Goal: Task Accomplishment & Management: Manage account settings

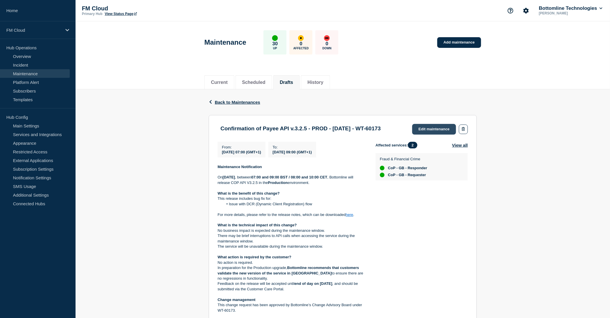
click at [426, 127] on link "Edit maintenance" at bounding box center [434, 129] width 44 height 11
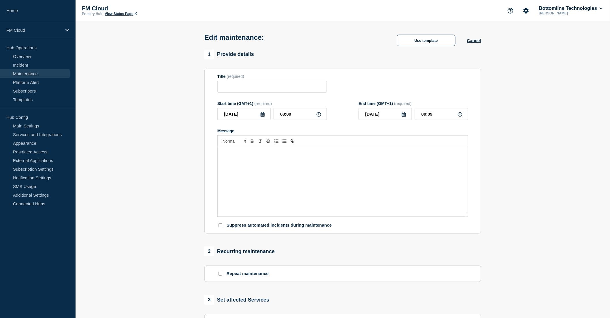
type input "Confirmation of Payee API v.3.2.5 - PROD - [DATE] - WT-60173"
type input "[DATE]"
type input "07:00"
type input "[DATE]"
type input "09:00"
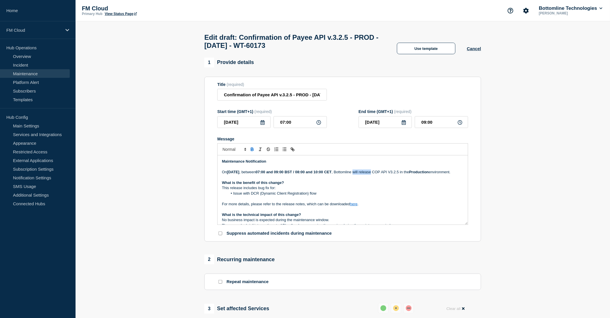
drag, startPoint x: 382, startPoint y: 174, endPoint x: 401, endPoint y: 173, distance: 18.7
click at [401, 173] on p "[DATE][DATE] , between 07:00 and 09:00 BST / 08:00 and 10:00 CET , Bottomline w…" at bounding box center [342, 171] width 241 height 5
click at [377, 190] on p "This release includes bug fix for:" at bounding box center [342, 187] width 241 height 5
click at [355, 206] on link "here" at bounding box center [353, 204] width 7 height 4
click at [351, 220] on link "[URL][DOMAIN_NAME]" at bounding box center [340, 219] width 39 height 7
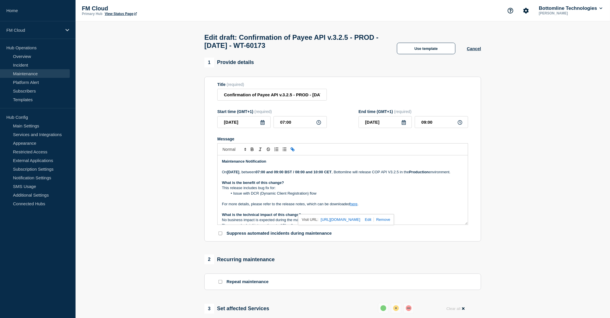
click at [299, 196] on li "Issue with DCR (Dynamic Client Registration) flow" at bounding box center [346, 193] width 236 height 5
click at [396, 185] on p "What is the benefit of this change?" at bounding box center [342, 182] width 241 height 5
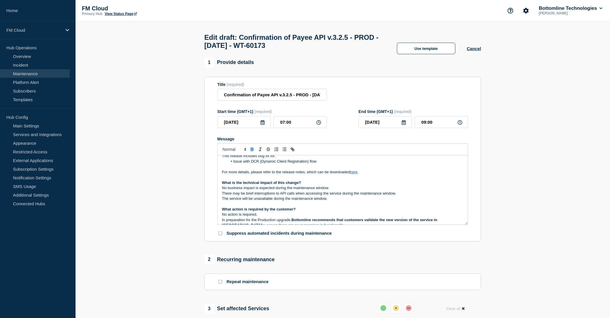
scroll to position [64, 0]
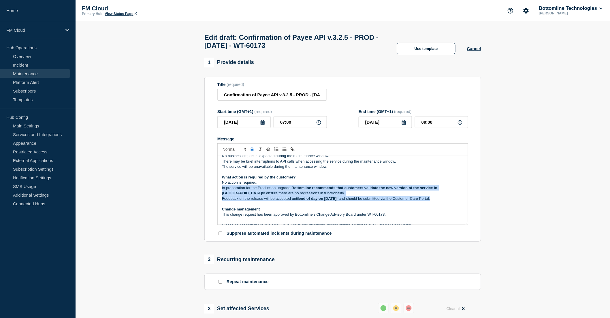
drag, startPoint x: 220, startPoint y: 195, endPoint x: 458, endPoint y: 205, distance: 237.3
click at [458, 205] on div "Maintenance Notification [DATE][DATE] , between 07:00 and 09:00 BST / 08:00 and…" at bounding box center [343, 189] width 250 height 69
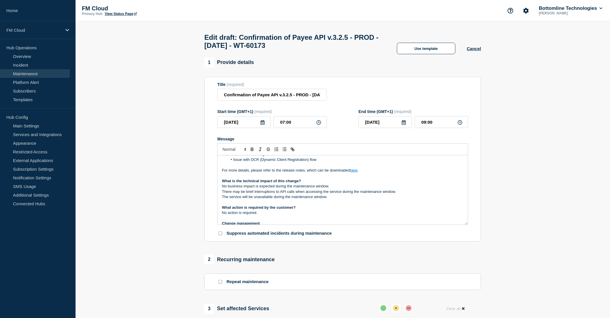
scroll to position [22, 0]
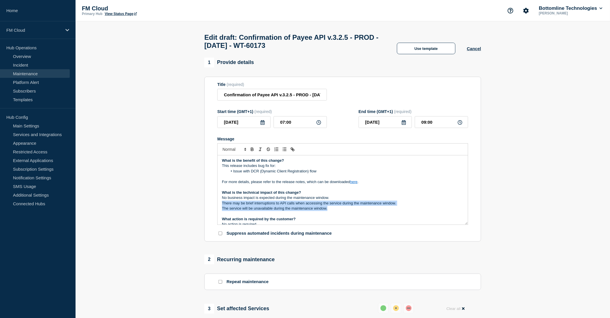
drag, startPoint x: 222, startPoint y: 211, endPoint x: 344, endPoint y: 214, distance: 122.2
click at [344, 214] on div "Maintenance Notification [DATE][DATE] , between 07:00 and 09:00 BST / 08:00 and…" at bounding box center [343, 189] width 250 height 69
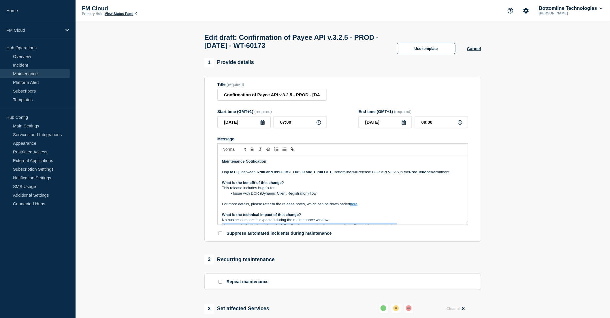
click at [19, 73] on link "Maintenance" at bounding box center [35, 73] width 70 height 9
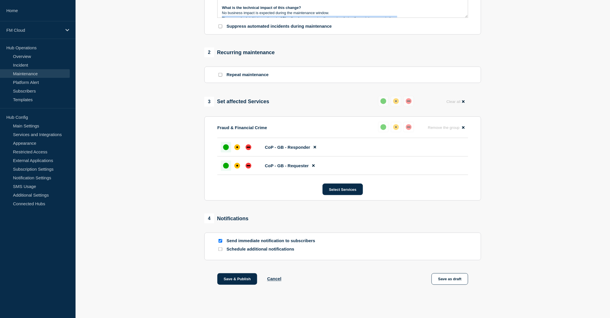
scroll to position [215, 0]
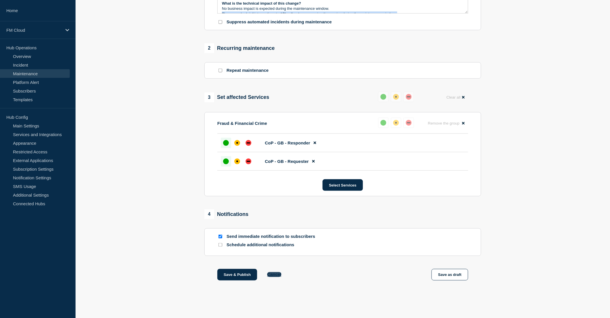
click at [275, 275] on button "Cancel" at bounding box center [274, 274] width 14 height 5
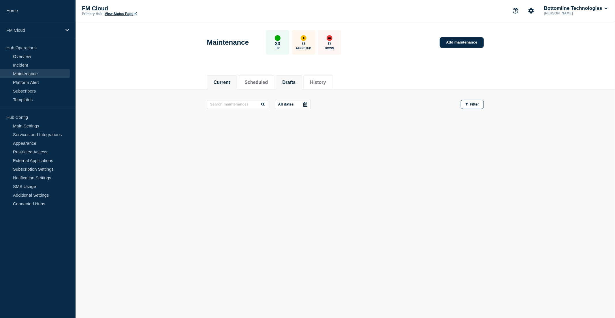
click at [295, 80] on button "Drafts" at bounding box center [288, 82] width 13 height 5
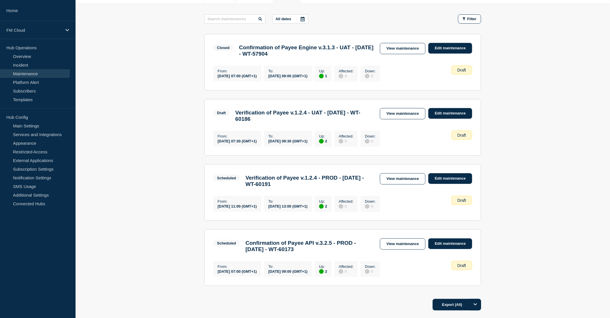
scroll to position [96, 0]
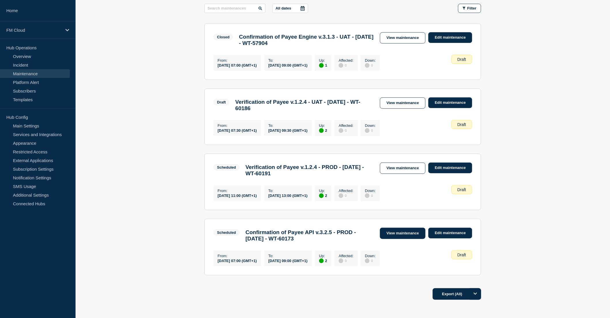
click at [405, 239] on link "View maintenance" at bounding box center [403, 233] width 46 height 11
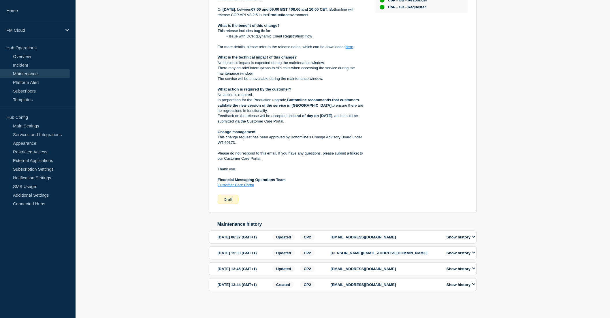
scroll to position [160, 0]
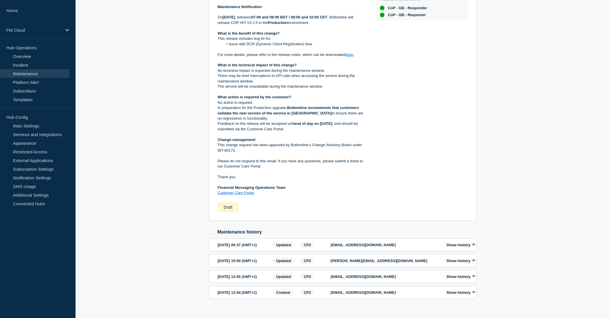
click at [346, 247] on p "[EMAIL_ADDRESS][DOMAIN_NAME]" at bounding box center [384, 245] width 109 height 4
click at [454, 248] on div "Show history" at bounding box center [459, 244] width 35 height 7
click at [460, 247] on button "Show history" at bounding box center [461, 244] width 32 height 5
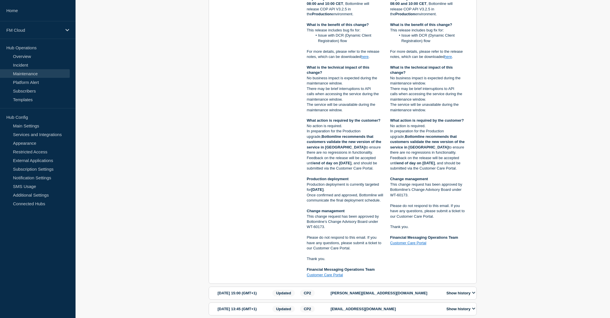
scroll to position [508, 0]
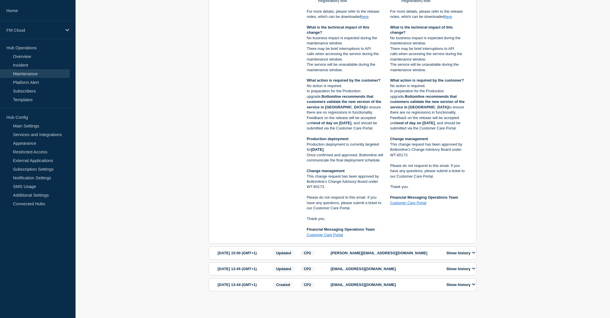
click at [456, 250] on button "Show history" at bounding box center [461, 252] width 32 height 5
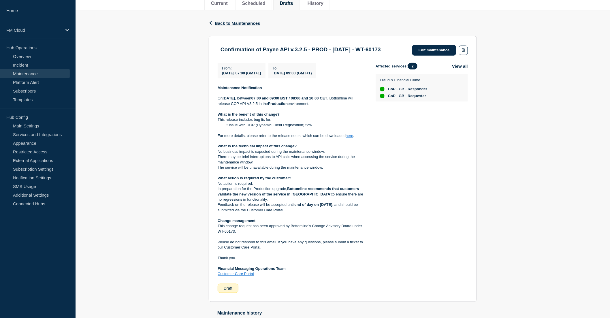
scroll to position [118, 0]
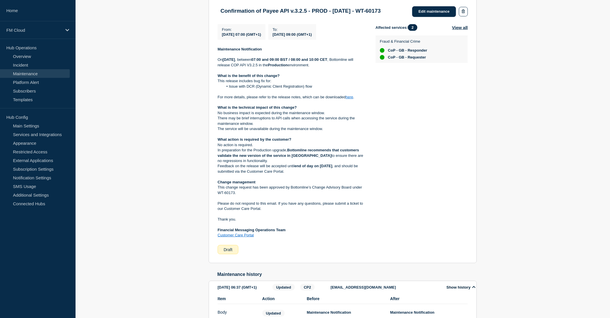
click at [430, 204] on div "Affected services: 2 View all Fraud & Financial Crime CoP - GB - Responder CoP …" at bounding box center [421, 139] width 92 height 230
click at [429, 167] on div "Affected services: 2 View all Fraud & Financial Crime CoP - GB - Responder CoP …" at bounding box center [421, 139] width 92 height 230
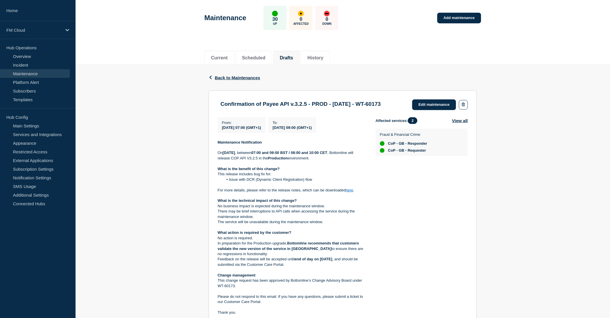
scroll to position [22, 0]
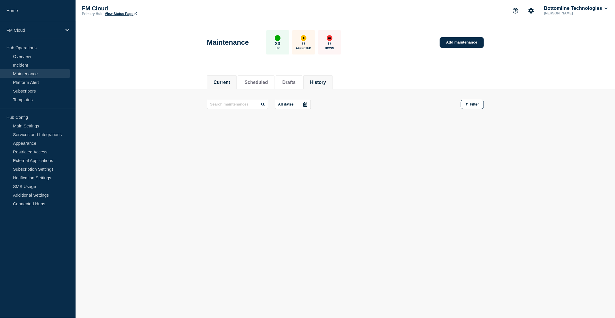
click at [326, 84] on button "History" at bounding box center [318, 82] width 16 height 5
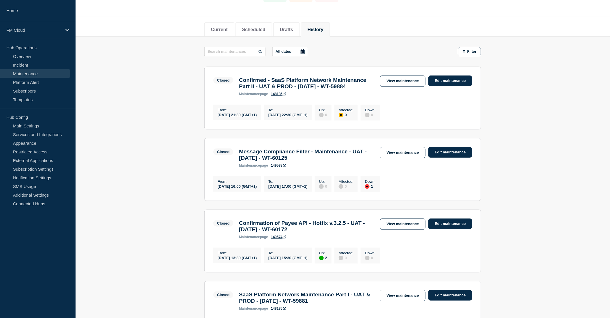
scroll to position [64, 0]
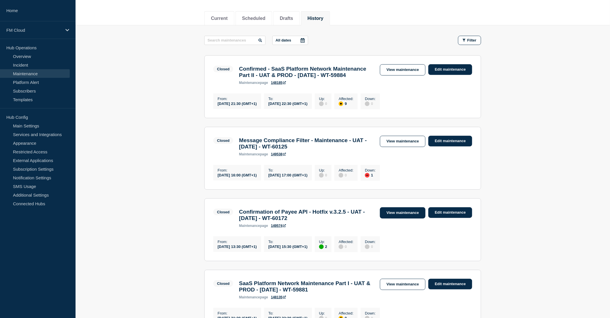
click at [396, 218] on link "View maintenance" at bounding box center [403, 212] width 46 height 11
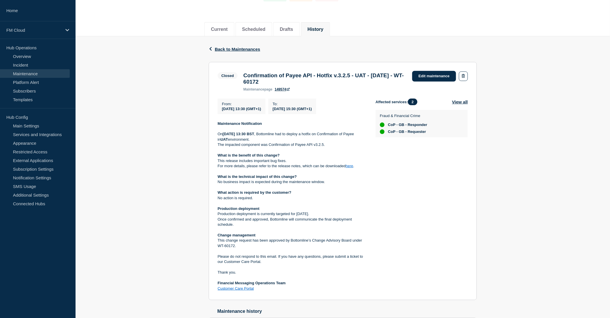
scroll to position [64, 0]
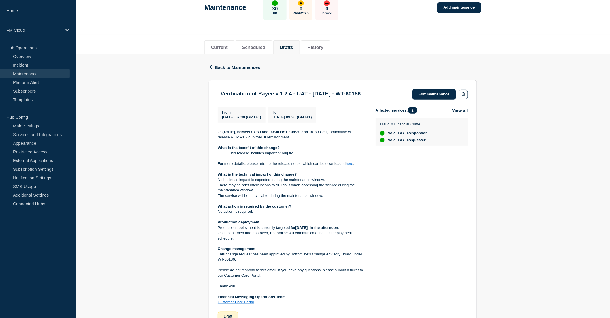
scroll to position [64, 0]
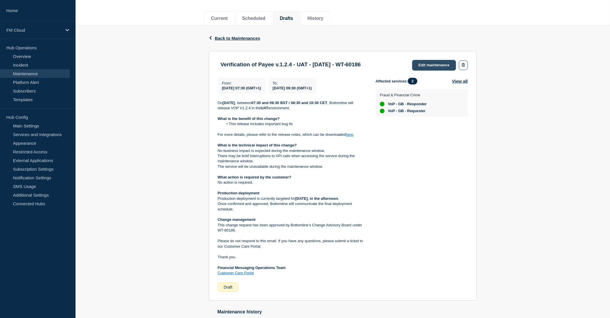
click at [431, 64] on link "Edit maintenance" at bounding box center [434, 65] width 44 height 11
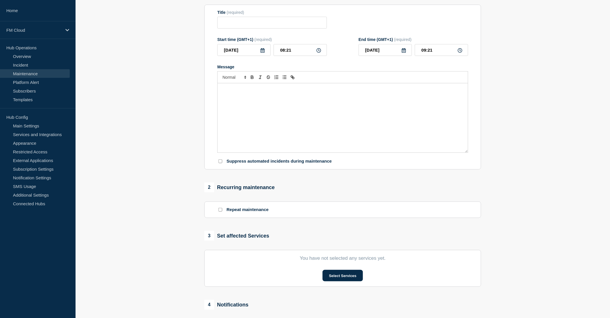
type input "Verification of Payee v.1.2.4 - UAT - 08/OCT/2025 - WT-60186"
type input "07:30"
type input "09:30"
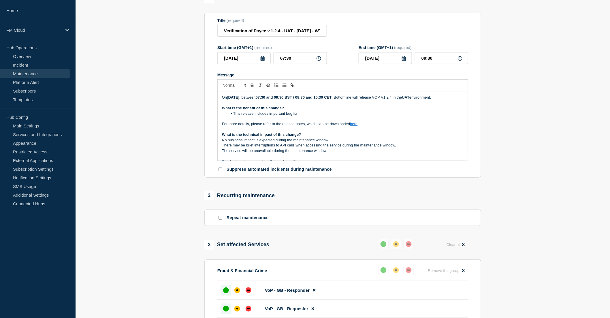
click at [293, 121] on p "Message" at bounding box center [342, 118] width 241 height 5
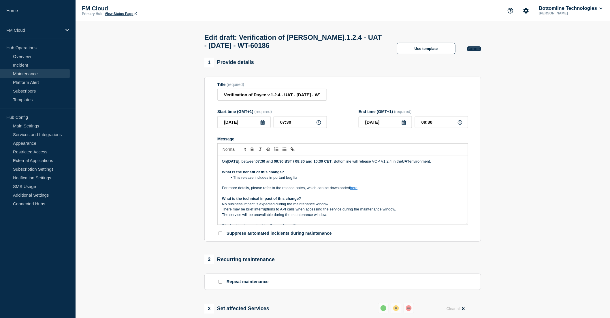
click at [476, 51] on button "Cancel" at bounding box center [474, 48] width 14 height 5
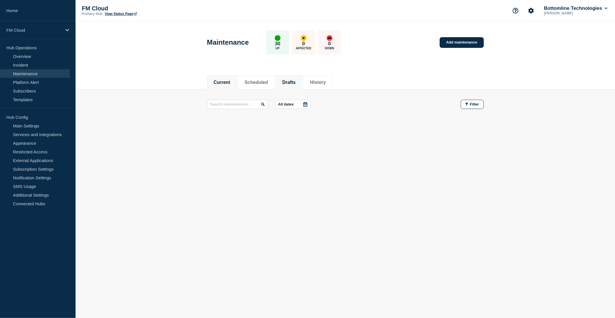
click at [290, 85] on li "Drafts" at bounding box center [288, 82] width 27 height 14
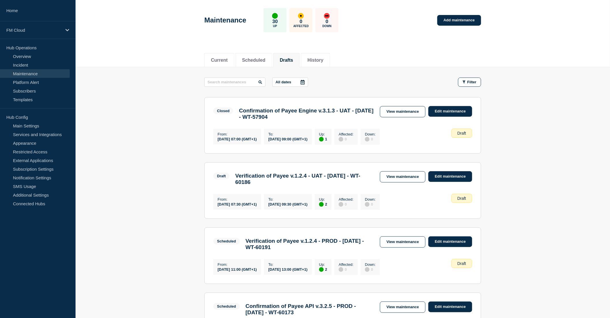
scroll to position [64, 0]
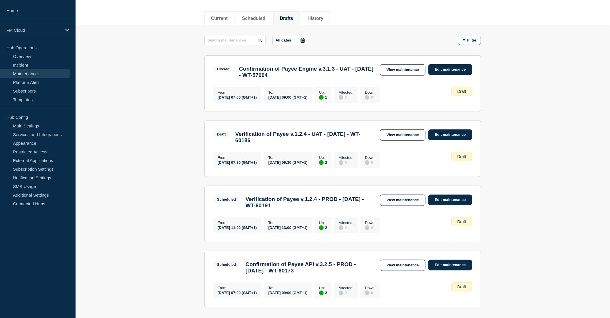
drag, startPoint x: 405, startPoint y: 138, endPoint x: 352, endPoint y: 154, distance: 55.4
click at [405, 138] on link "View maintenance" at bounding box center [403, 134] width 46 height 11
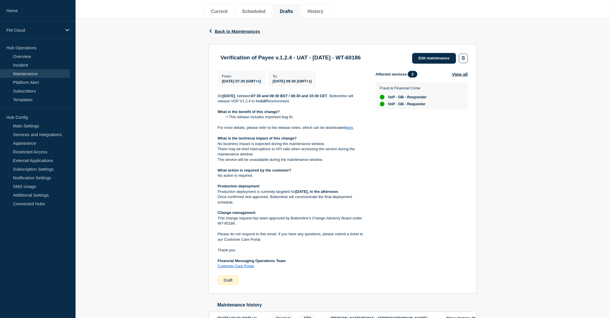
scroll to position [96, 0]
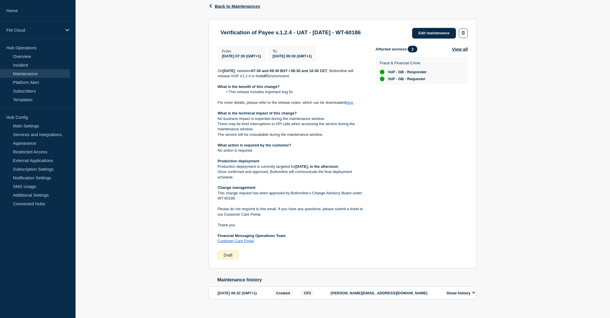
click at [474, 266] on section "Verification of Payee v.1.2.4 - UAT - 08/OCT/2025 - WT-60186 Edit maintenance F…" at bounding box center [343, 144] width 268 height 250
click at [350, 104] on link "here" at bounding box center [348, 102] width 7 height 4
click at [380, 144] on div "Affected services: 2 View all Fraud & Financial Crime VoP - GB - Responder VoP …" at bounding box center [421, 153] width 92 height 214
click at [120, 24] on div "Back Back to Maintenances Verification of Payee v.1.2.4 - UAT - 08/OCT/2025 - W…" at bounding box center [342, 155] width 534 height 324
